Goal: Information Seeking & Learning: Check status

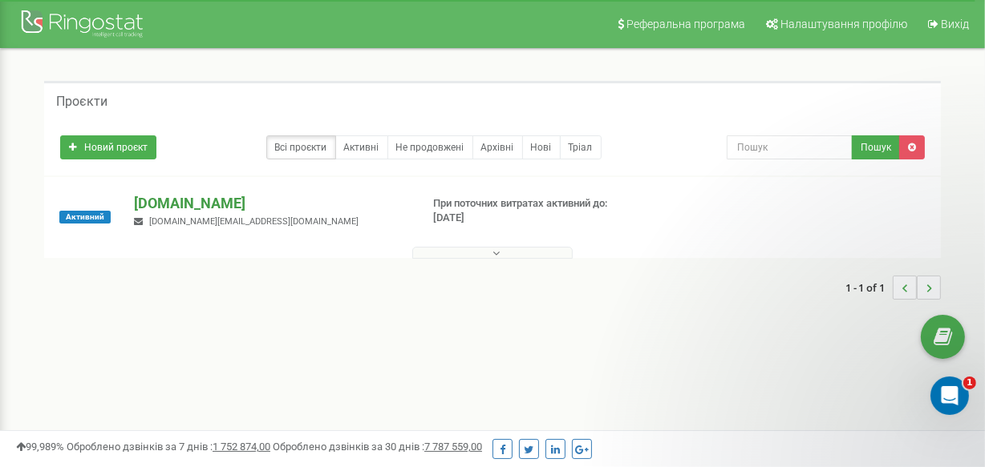
click at [177, 203] on p "[DOMAIN_NAME]" at bounding box center [270, 203] width 272 height 21
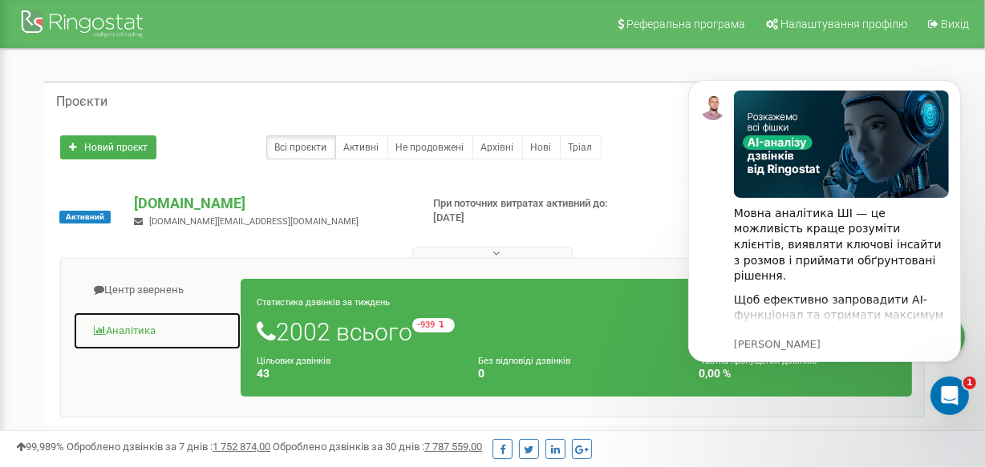
click at [132, 330] on link "Аналiтика" at bounding box center [157, 331] width 168 height 39
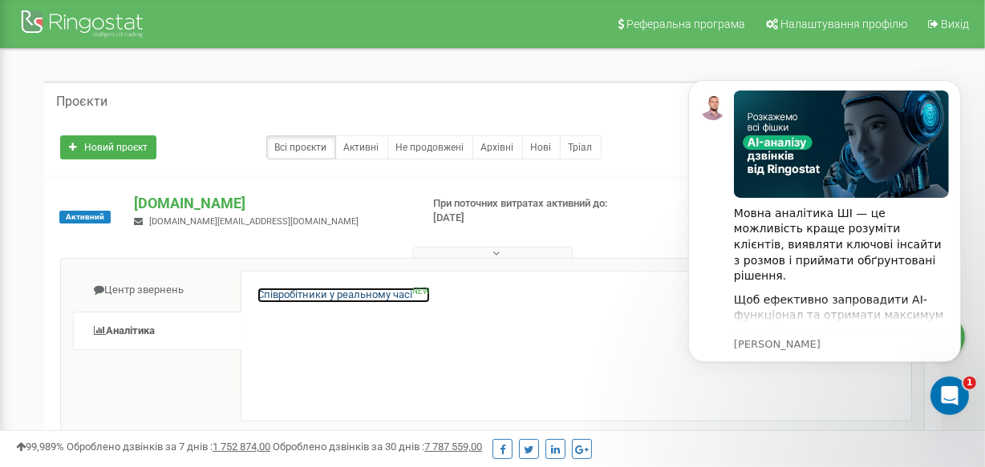
click at [350, 293] on link "Співробітники у реальному часі NEW" at bounding box center [343, 295] width 172 height 15
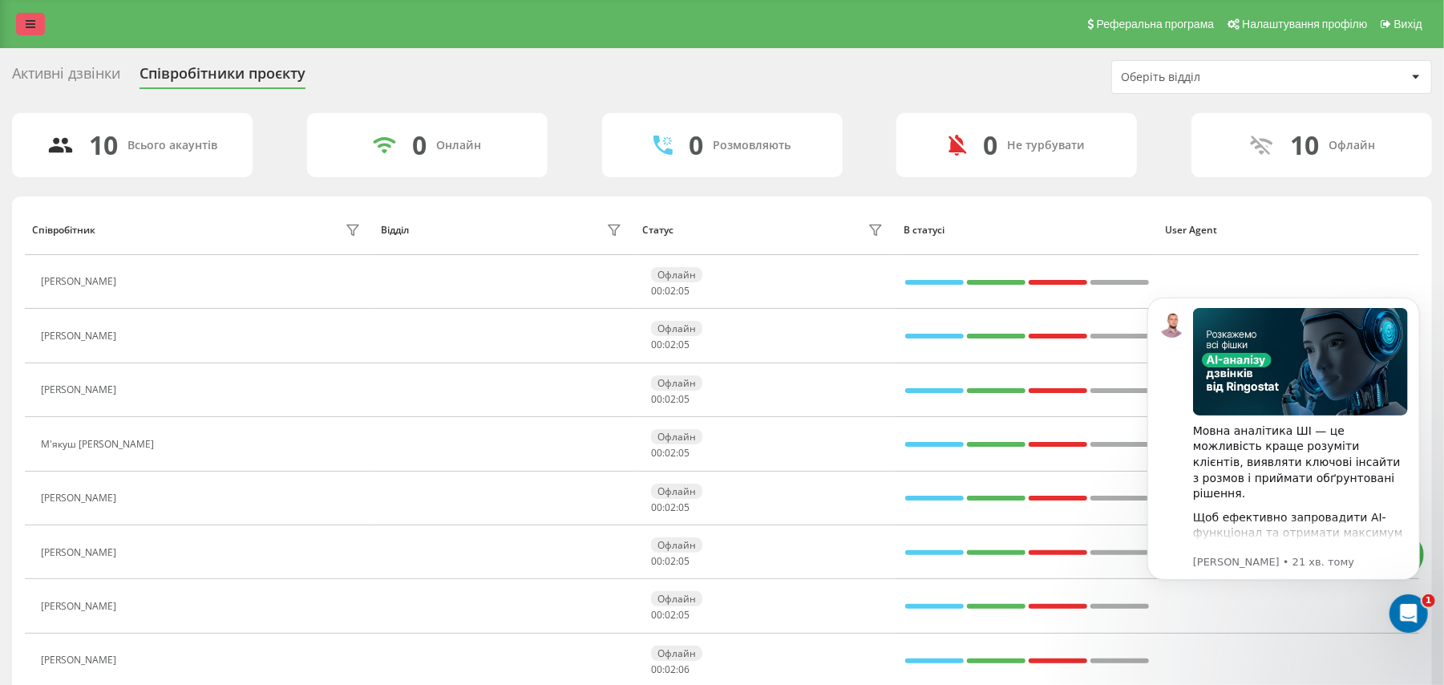
click at [30, 26] on icon at bounding box center [31, 23] width 10 height 11
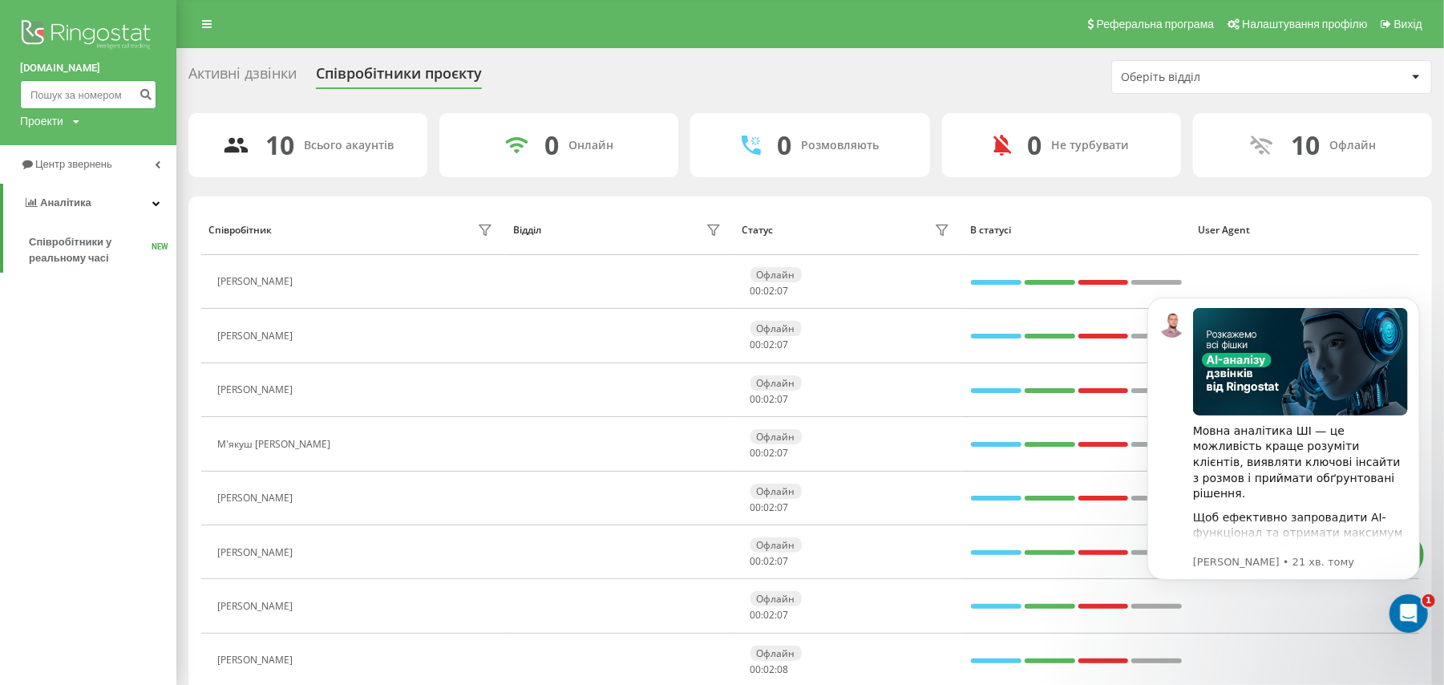
click at [56, 85] on input at bounding box center [88, 94] width 136 height 29
paste input "+380674444723"
click at [48, 91] on input "+380674444723" at bounding box center [88, 94] width 136 height 29
type input "0674444723"
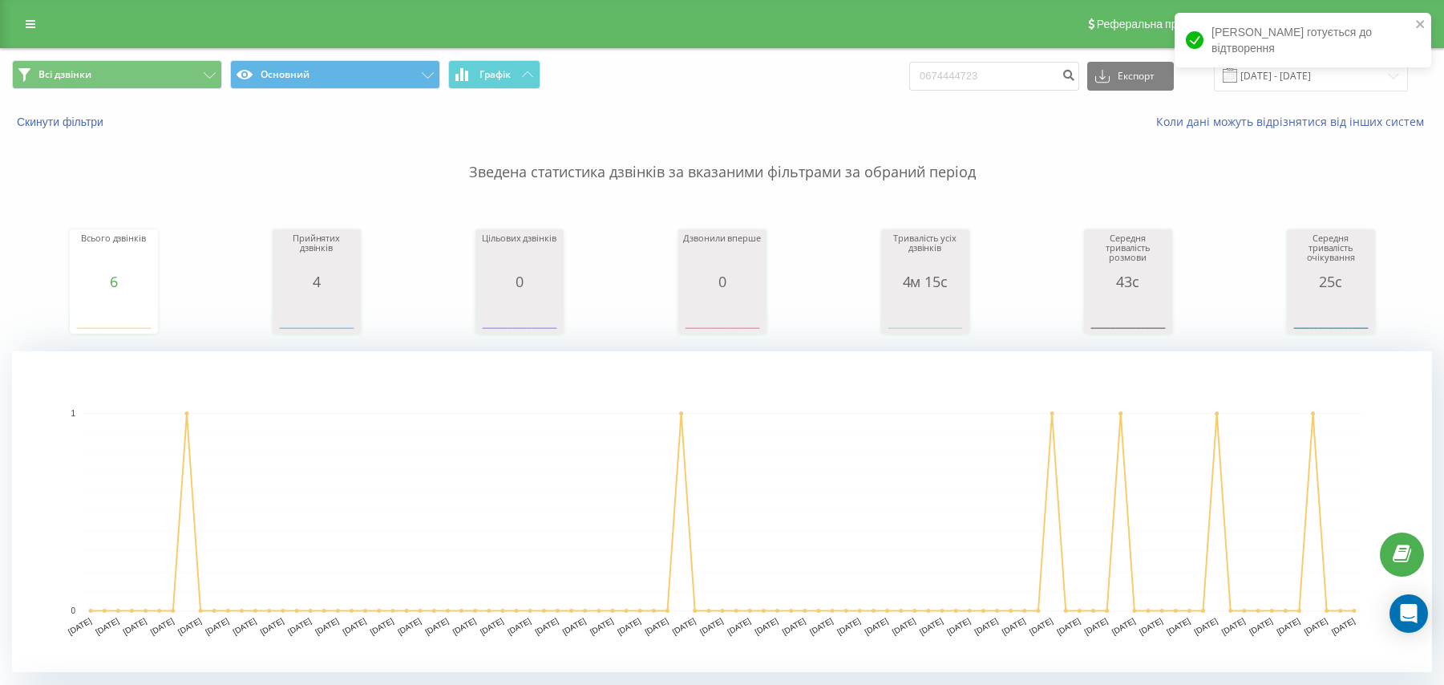
scroll to position [678, 0]
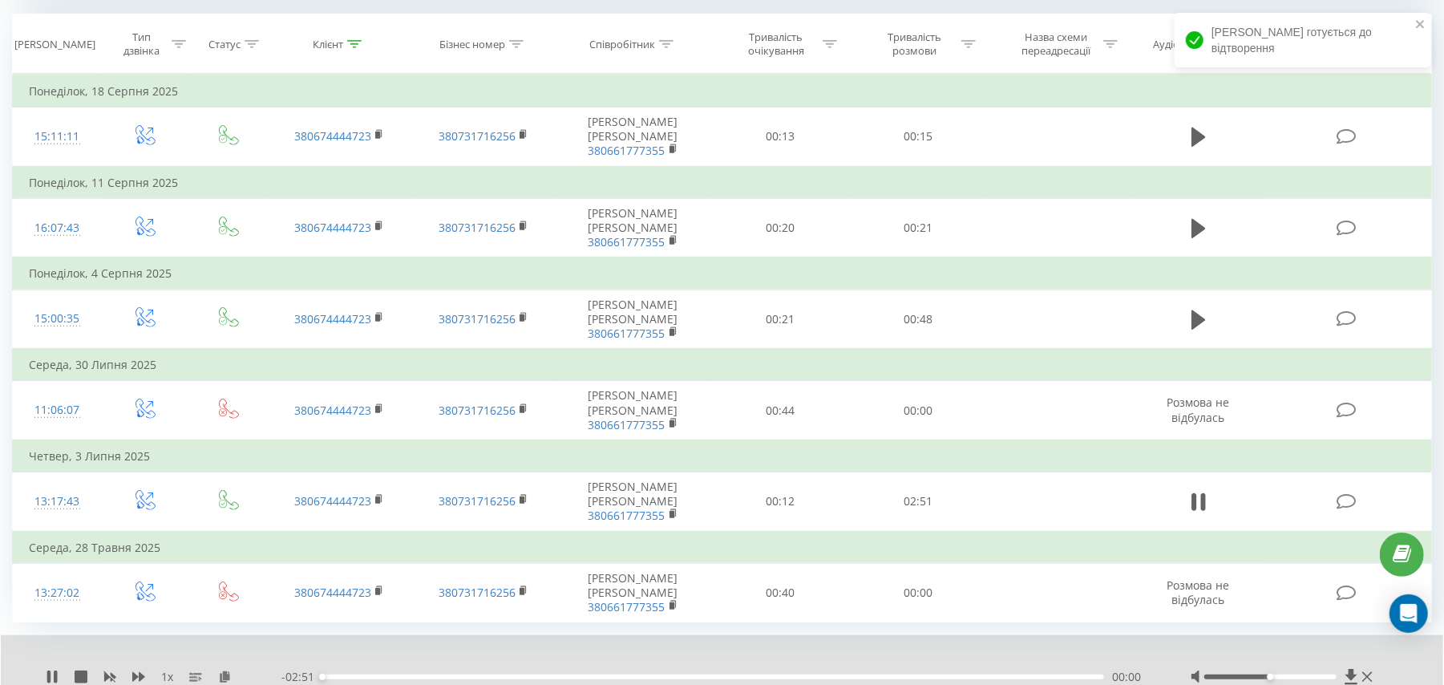
click at [543, 678] on div "00:00" at bounding box center [713, 676] width 782 height 5
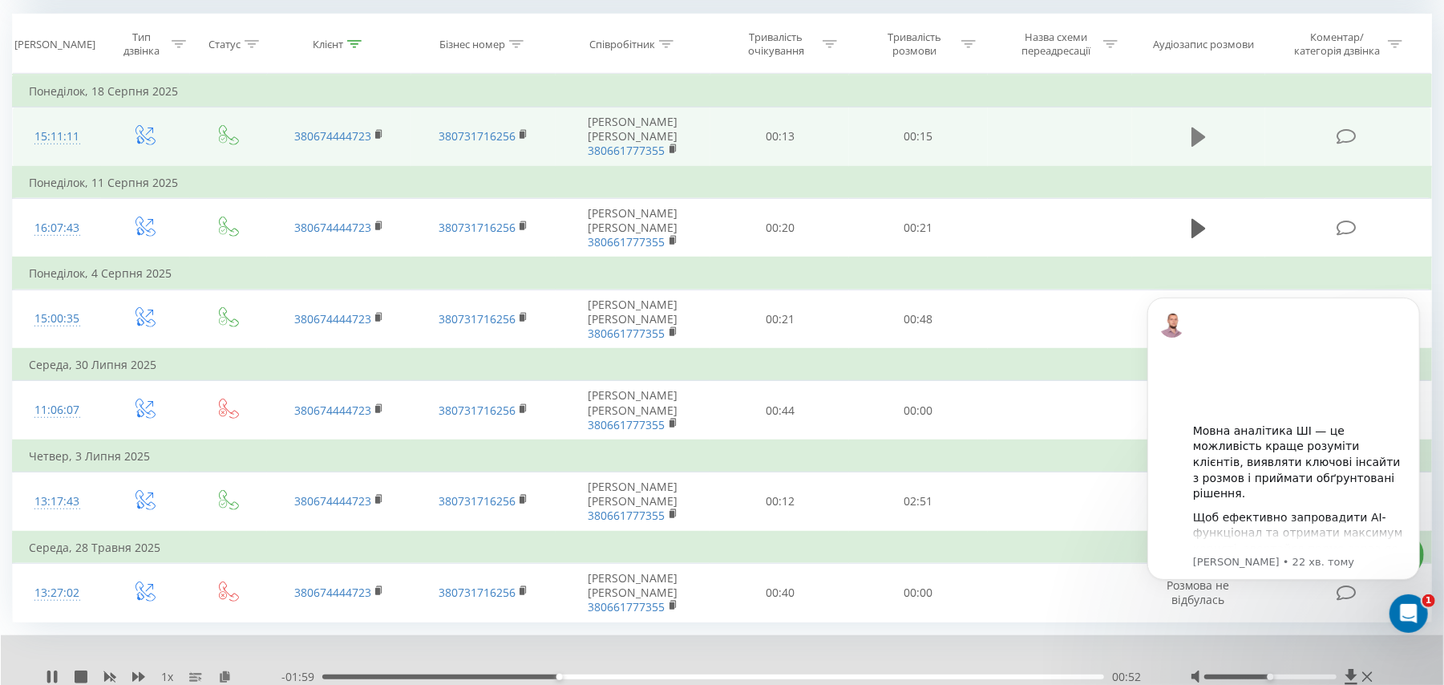
scroll to position [0, 0]
click at [1201, 133] on icon at bounding box center [1199, 137] width 14 height 22
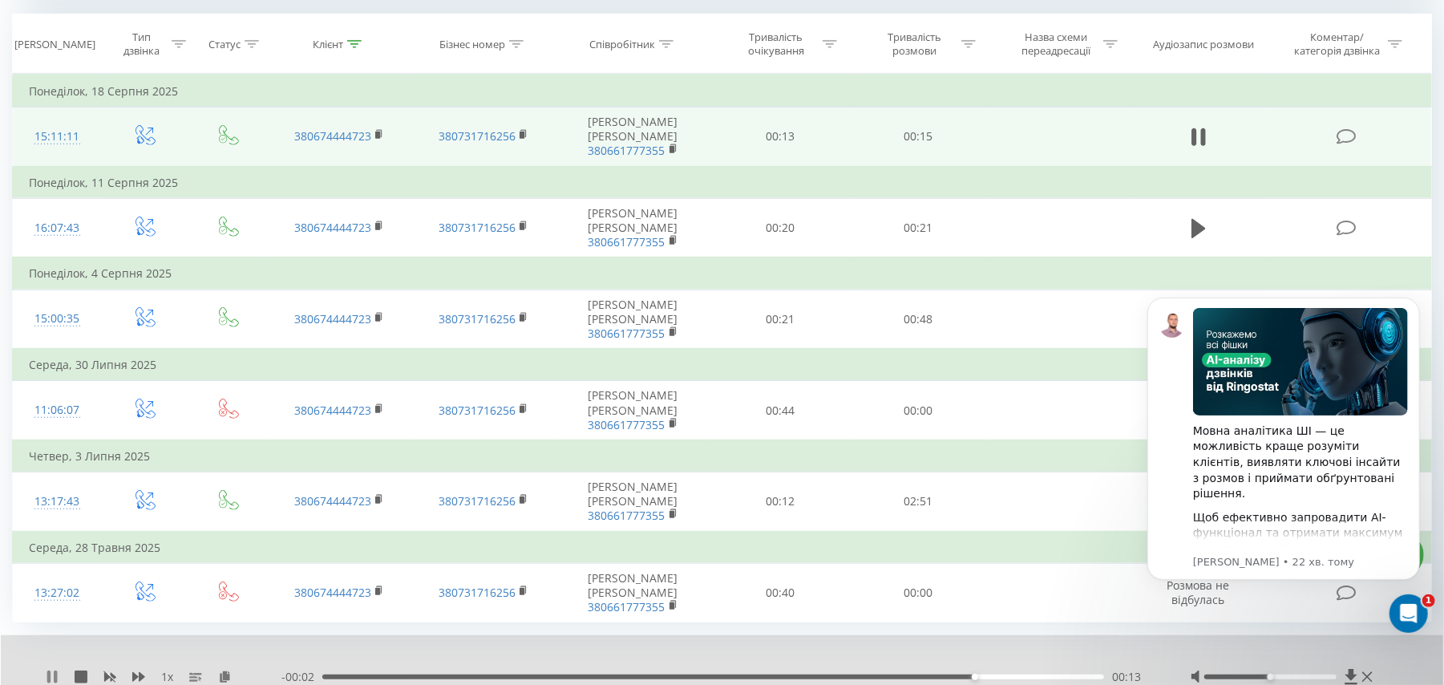
click at [53, 677] on icon at bounding box center [52, 676] width 13 height 13
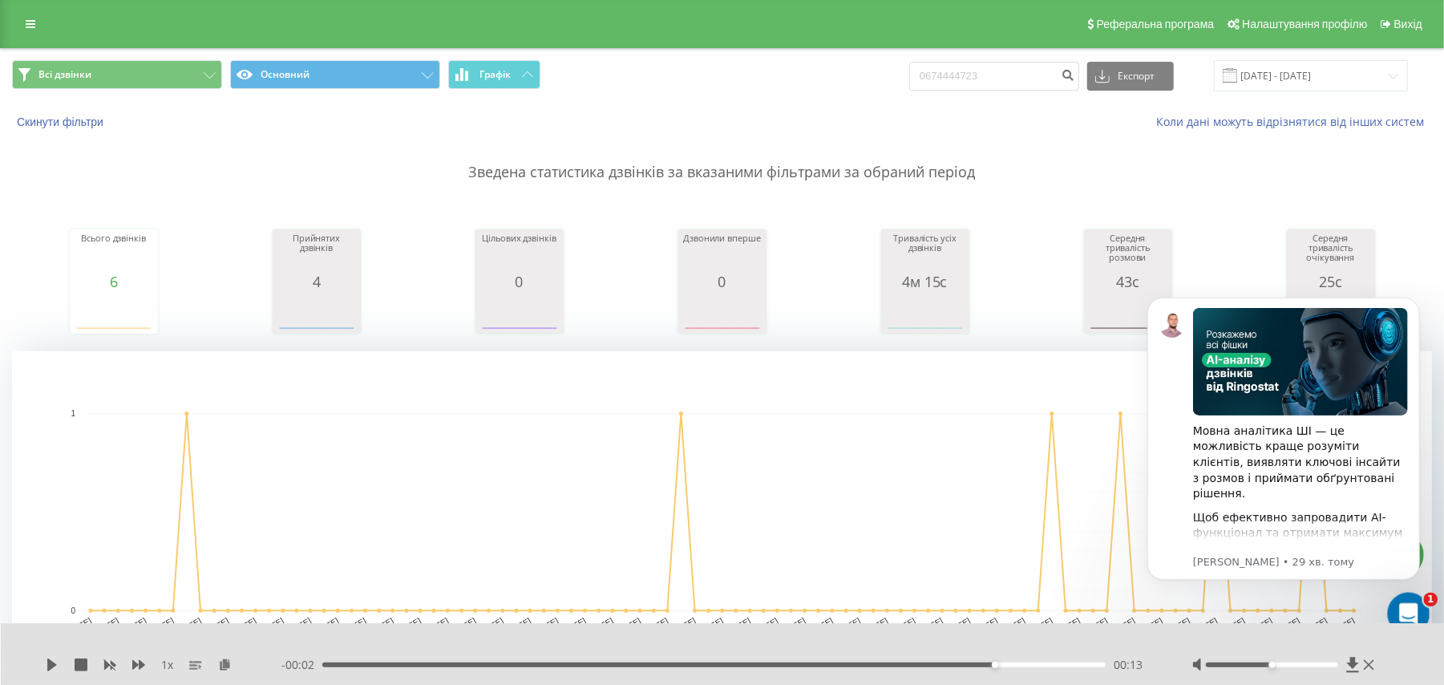
click at [1395, 603] on div "Відкрити програму для спілкування Intercom" at bounding box center [1406, 611] width 53 height 53
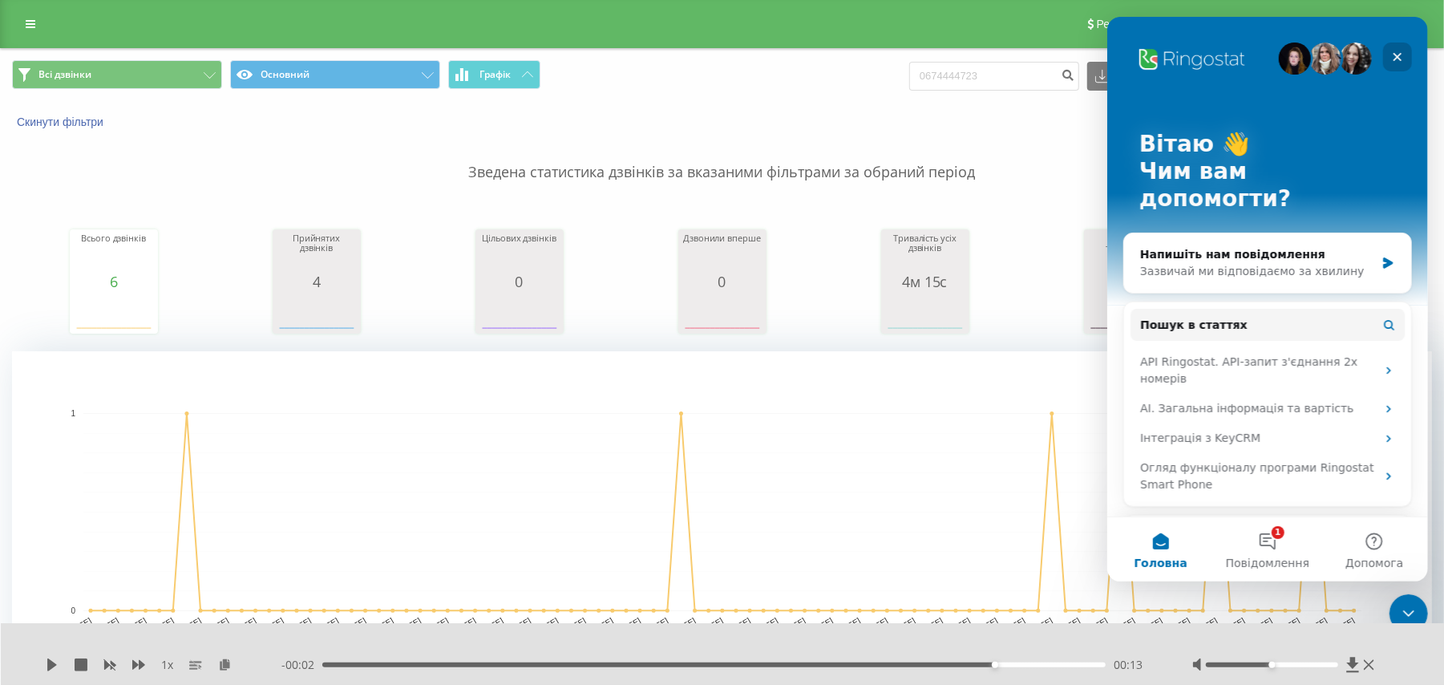
click at [1396, 51] on icon "Закрити" at bounding box center [1396, 57] width 13 height 13
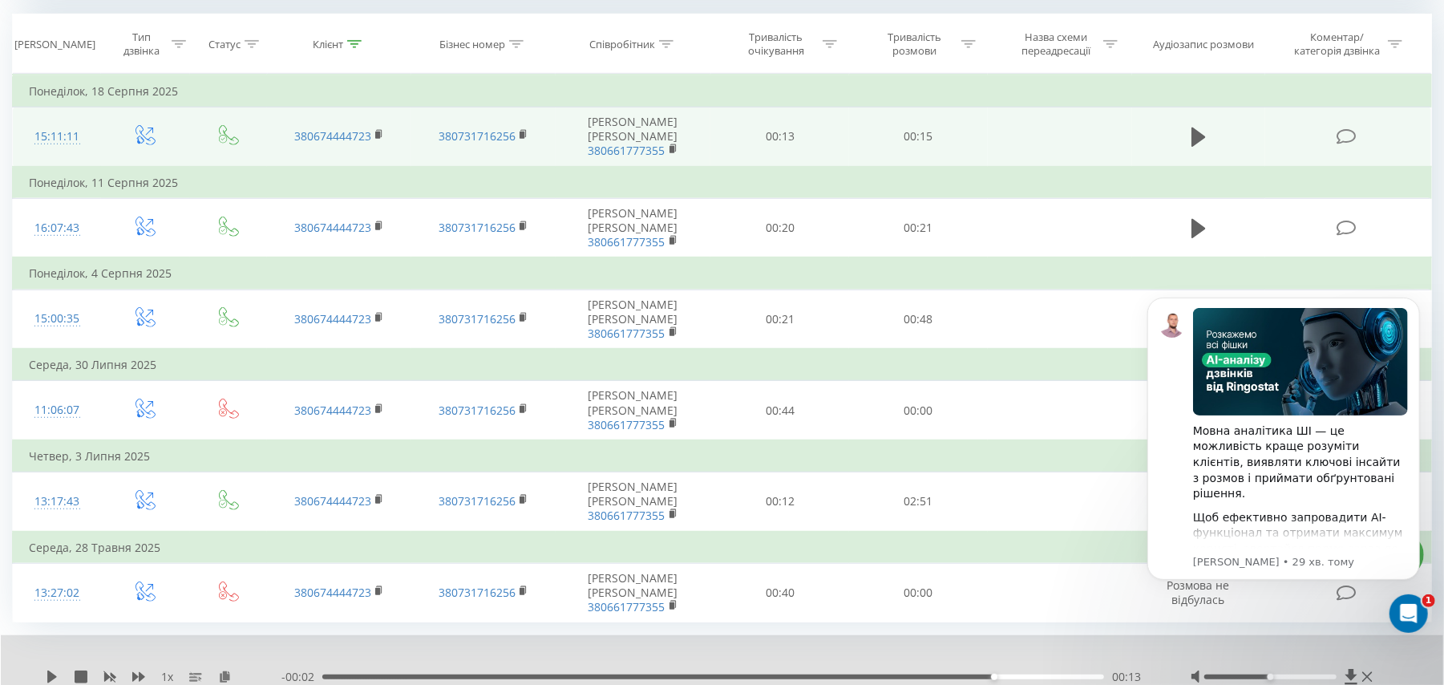
scroll to position [646, 0]
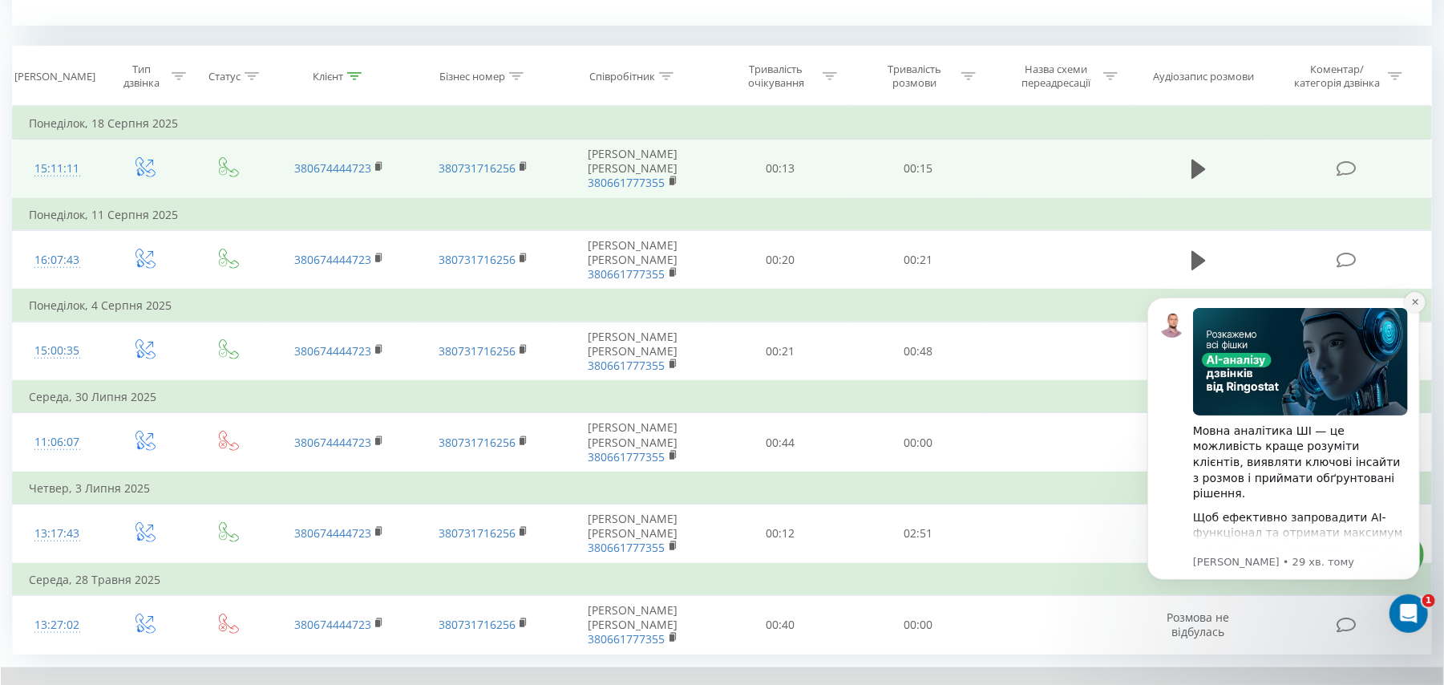
click at [1410, 299] on icon "Dismiss notification" at bounding box center [1414, 301] width 9 height 9
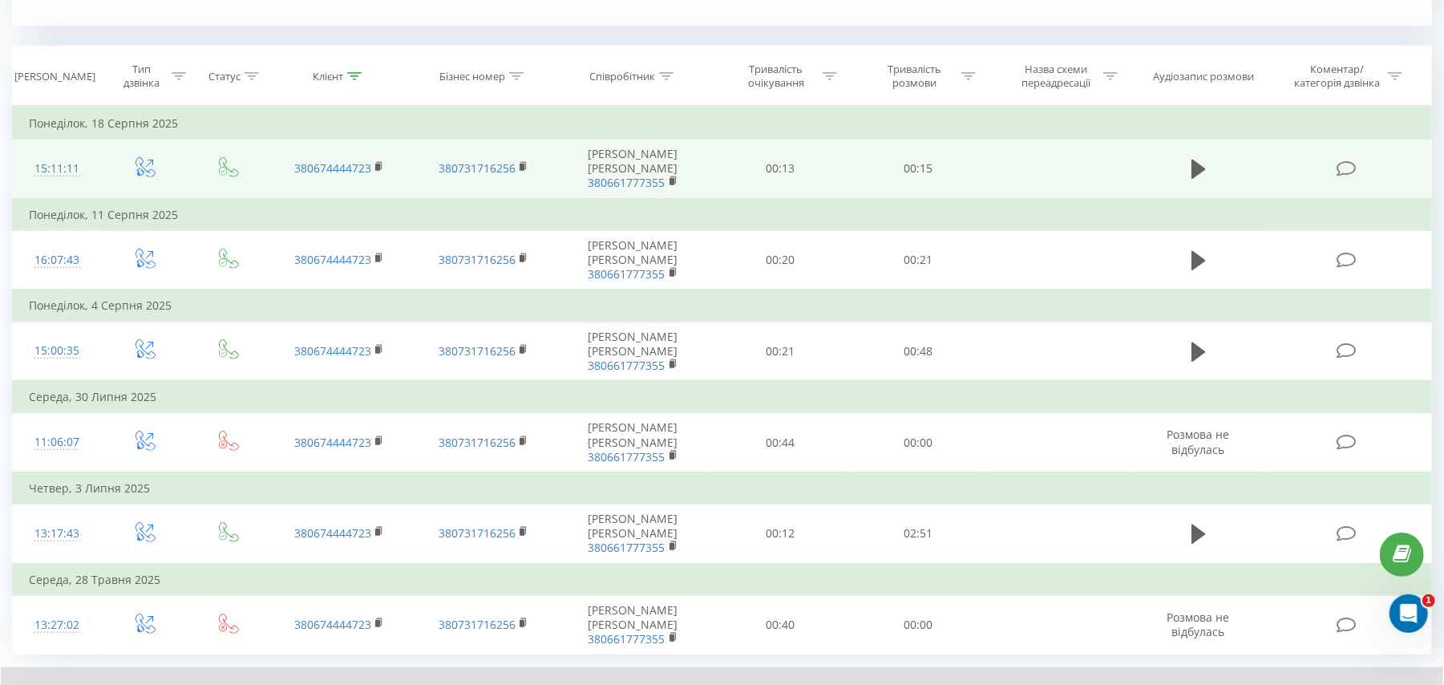
scroll to position [0, 0]
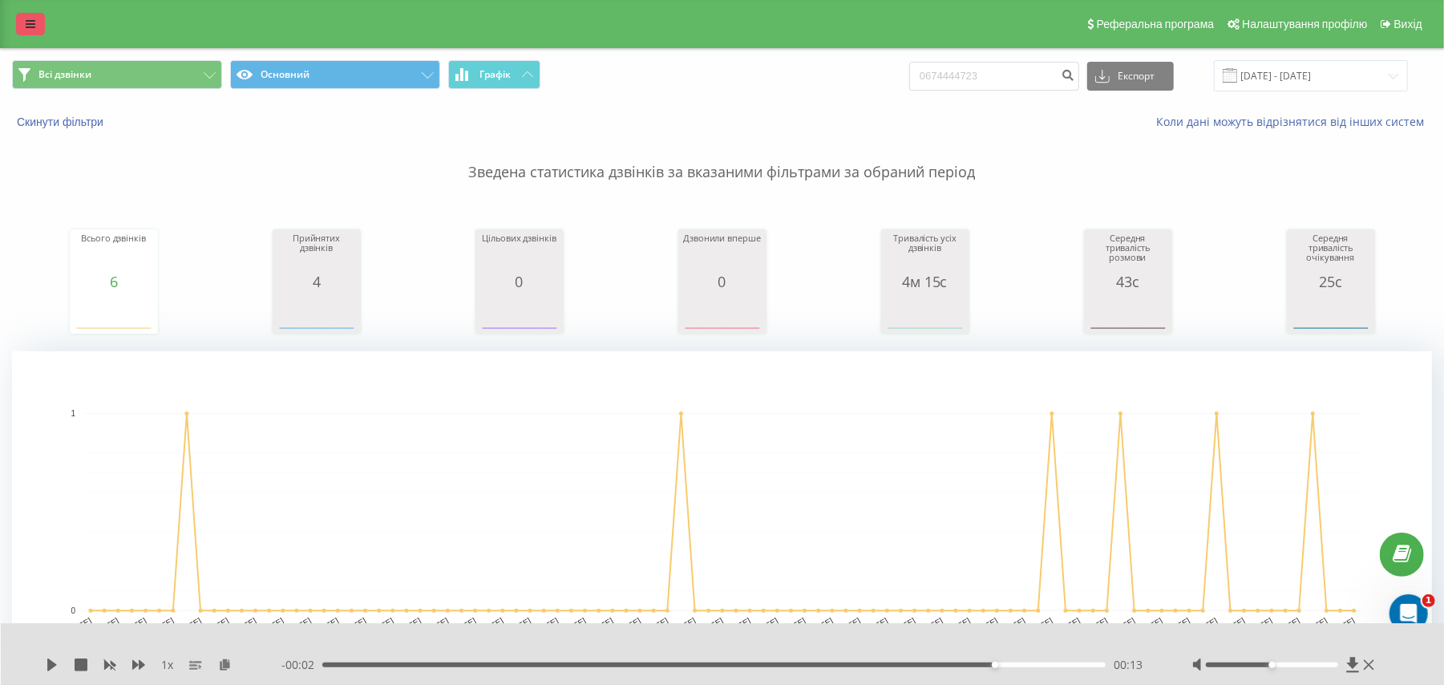
click at [26, 30] on icon at bounding box center [31, 23] width 10 height 11
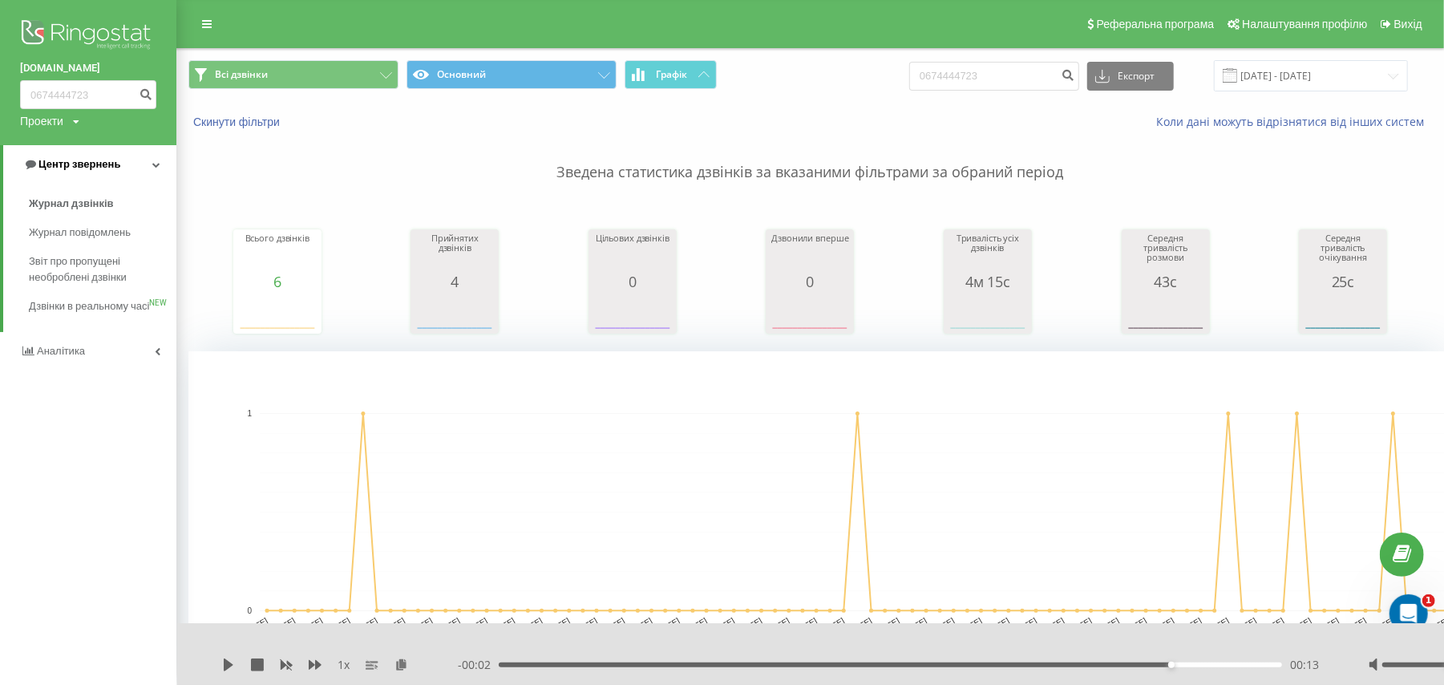
click at [32, 168] on icon at bounding box center [31, 164] width 10 height 10
click at [32, 168] on icon at bounding box center [27, 164] width 10 height 10
click at [113, 16] on img at bounding box center [88, 36] width 136 height 40
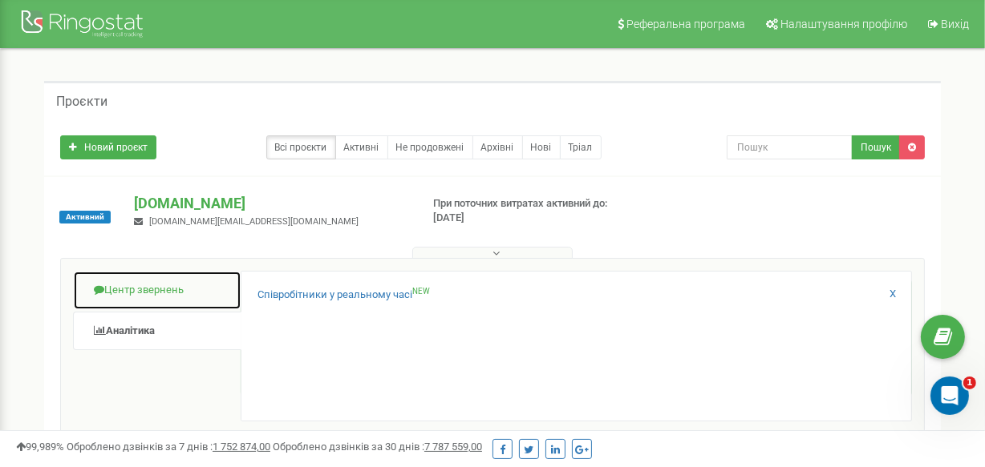
click at [164, 280] on link "Центр звернень" at bounding box center [157, 290] width 168 height 39
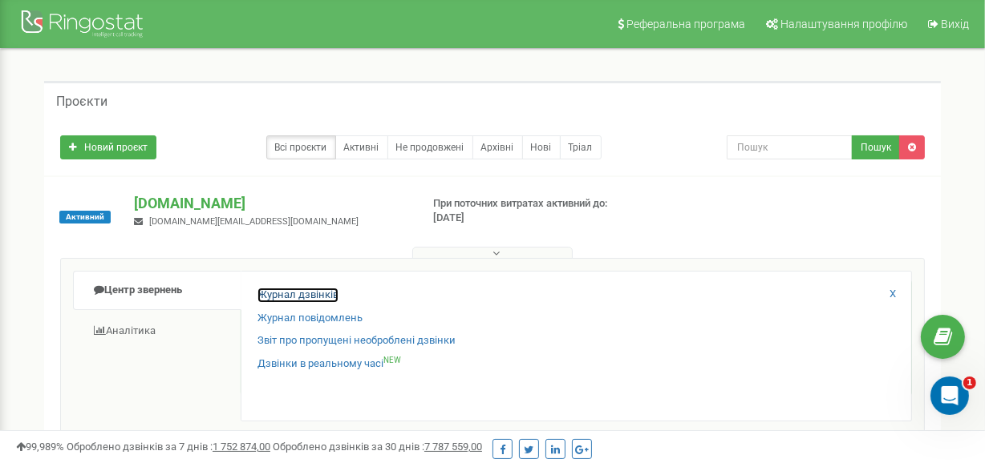
click at [316, 296] on link "Журнал дзвінків" at bounding box center [297, 295] width 81 height 15
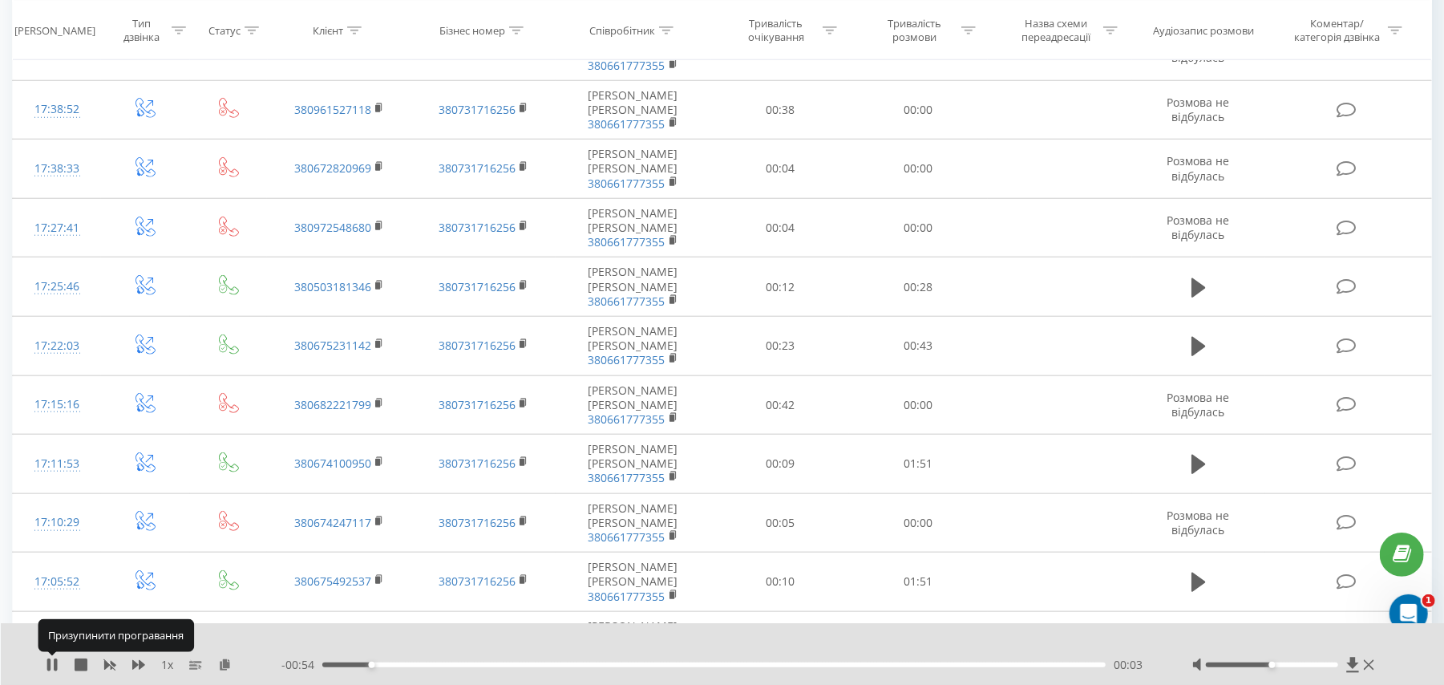
click at [55, 661] on icon at bounding box center [55, 664] width 3 height 13
